Goal: Find specific page/section: Find specific page/section

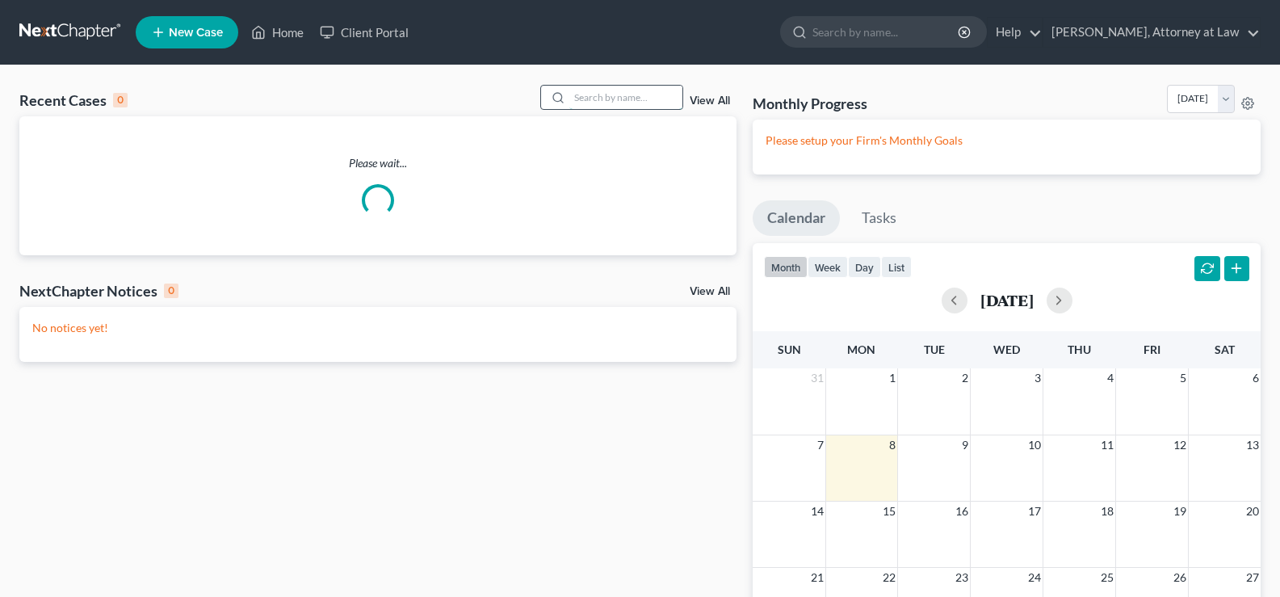
click at [593, 92] on input "search" at bounding box center [626, 97] width 113 height 23
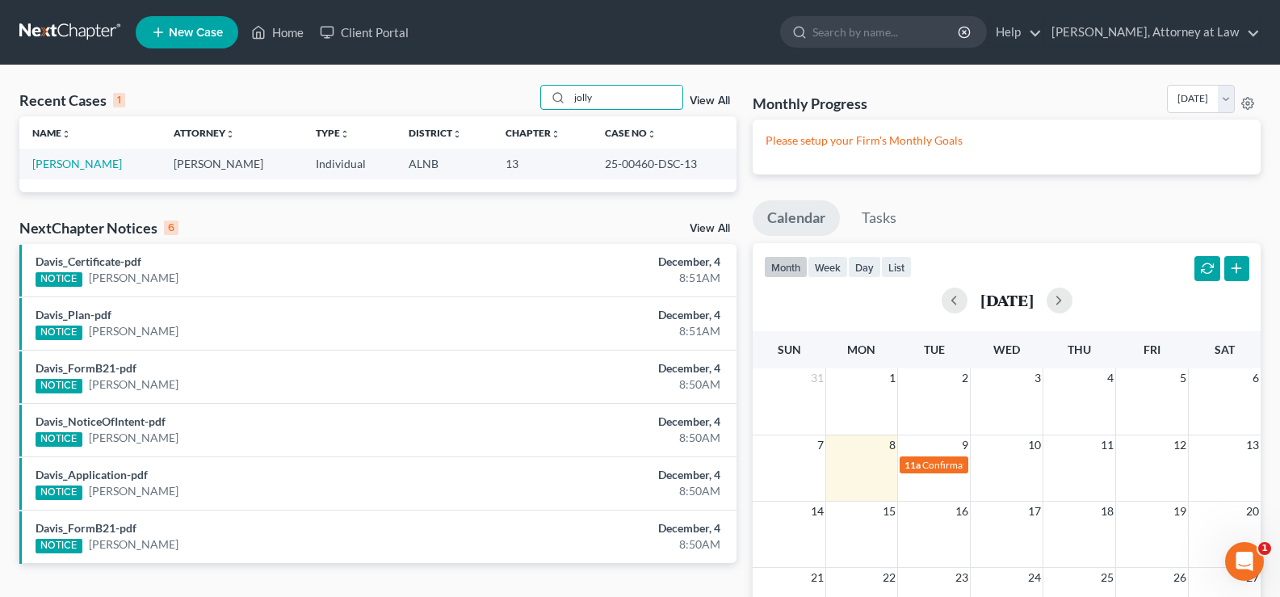
drag, startPoint x: 636, startPoint y: 90, endPoint x: 430, endPoint y: 87, distance: 206.0
click at [448, 88] on div "Recent Cases 1 jolly View All" at bounding box center [377, 101] width 717 height 32
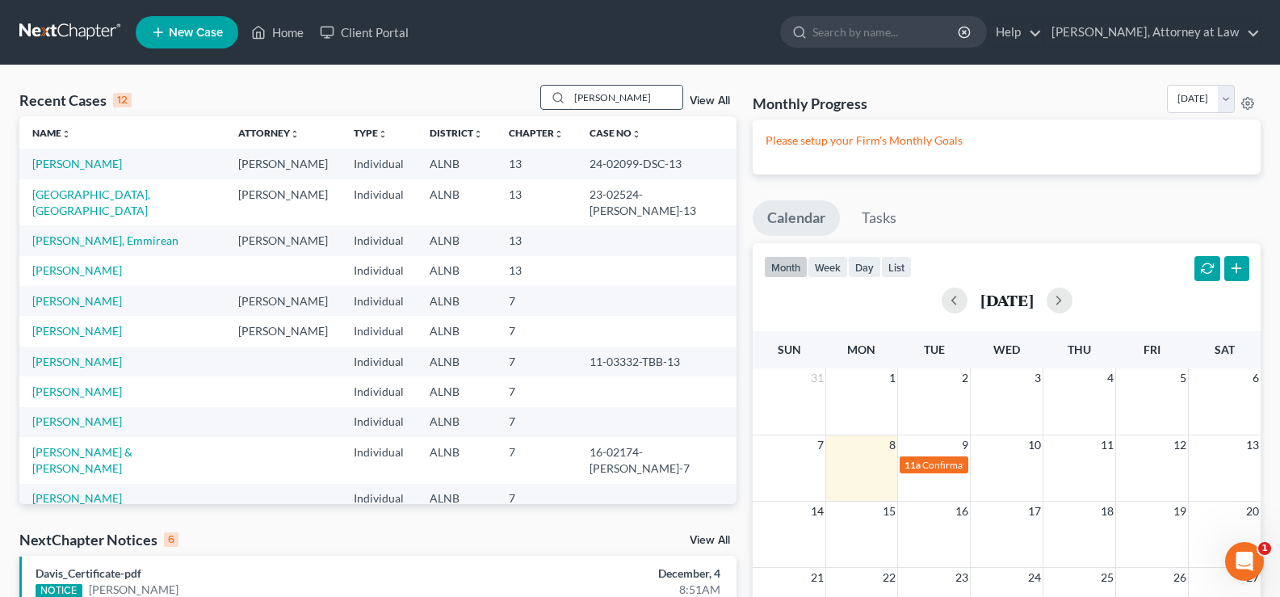
drag, startPoint x: 622, startPoint y: 97, endPoint x: 561, endPoint y: 95, distance: 60.6
click at [561, 95] on div "[PERSON_NAME]" at bounding box center [612, 97] width 144 height 25
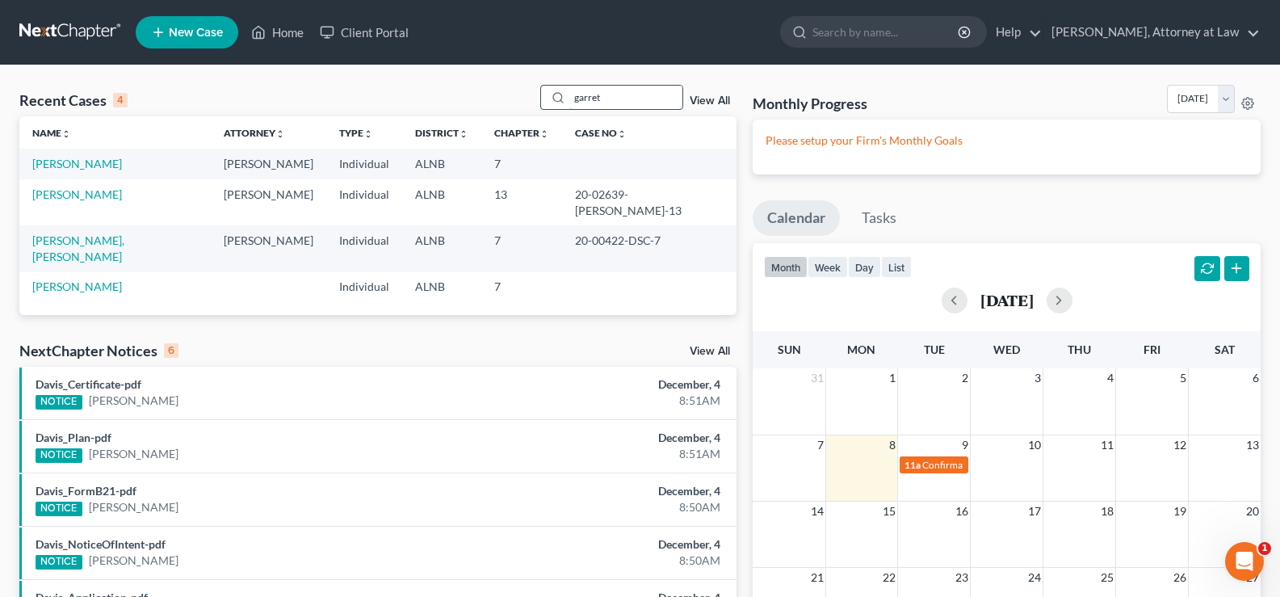
drag, startPoint x: 616, startPoint y: 92, endPoint x: 555, endPoint y: 87, distance: 61.6
click at [555, 87] on div "garret" at bounding box center [612, 97] width 144 height 25
type input "peppins"
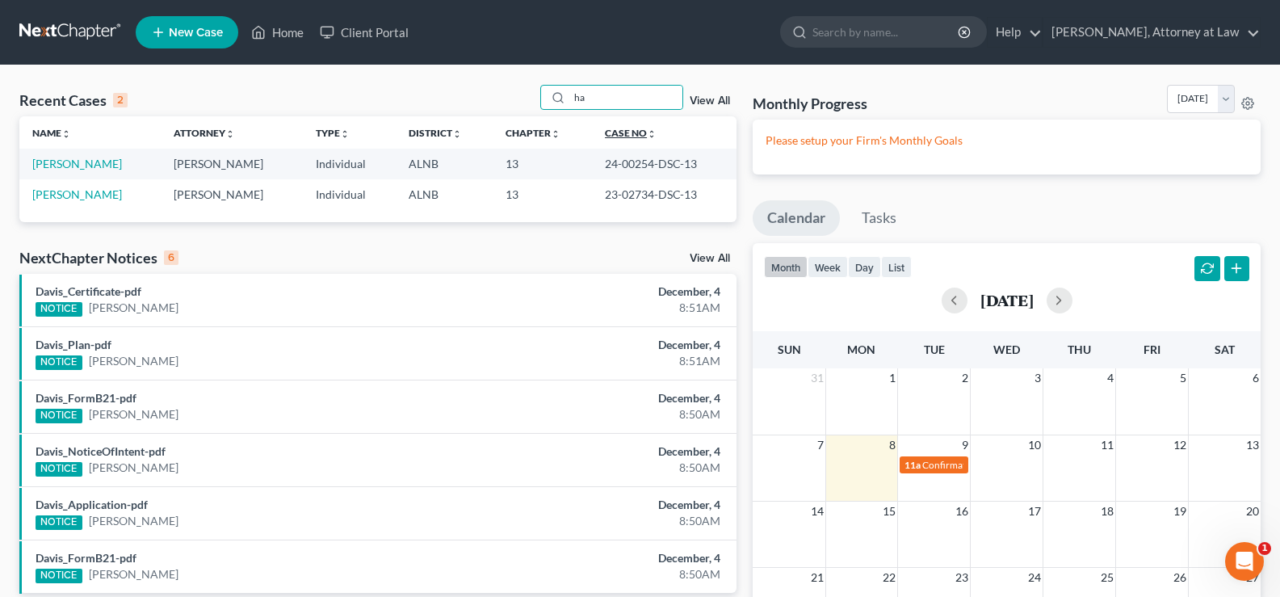
type input "h"
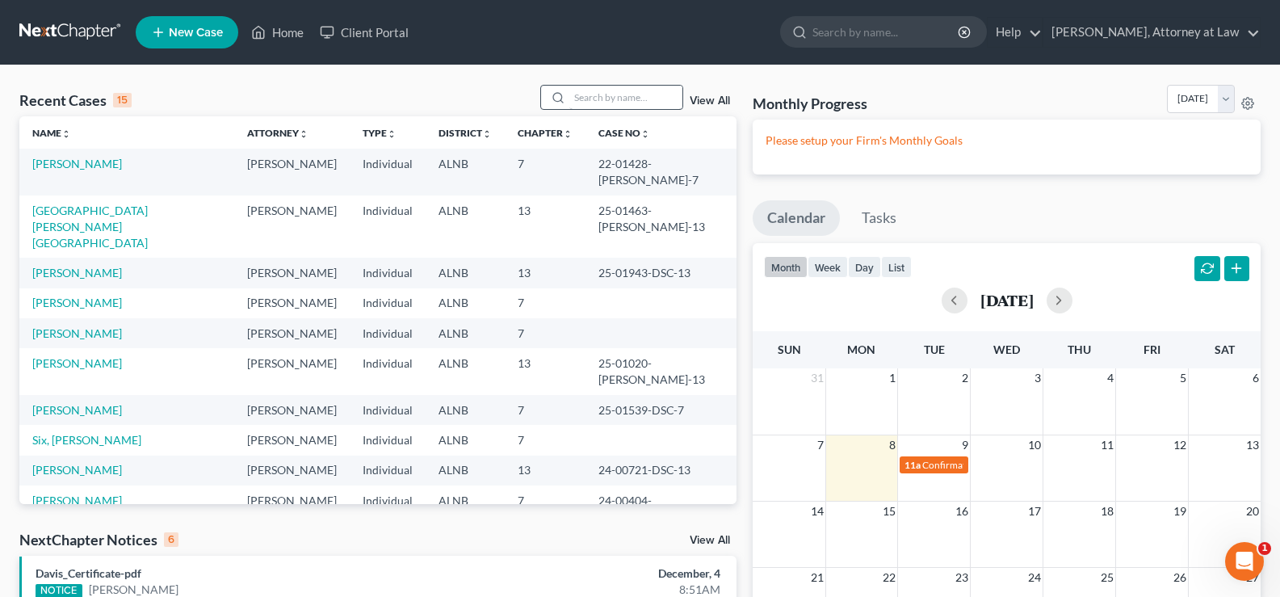
click at [608, 94] on input "search" at bounding box center [626, 97] width 113 height 23
type input "pat"
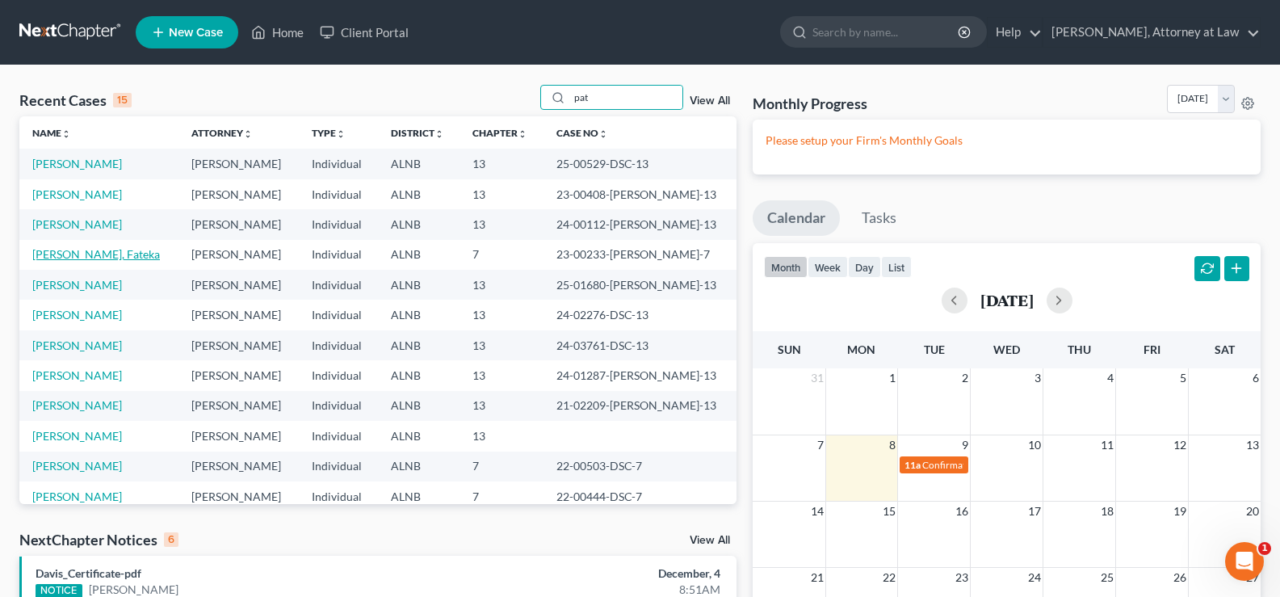
click at [101, 255] on link "Patrick-Jackson, Fateka" at bounding box center [96, 254] width 128 height 14
